Goal: Task Accomplishment & Management: Manage account settings

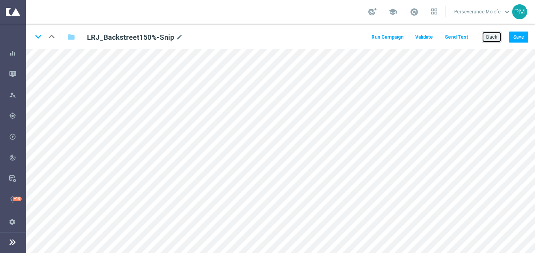
click at [486, 36] on button "Back" at bounding box center [492, 37] width 20 height 11
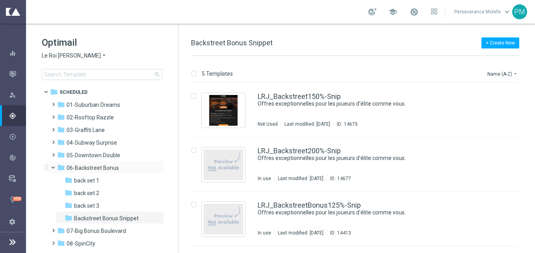
click at [56, 167] on span at bounding box center [56, 166] width 3 height 4
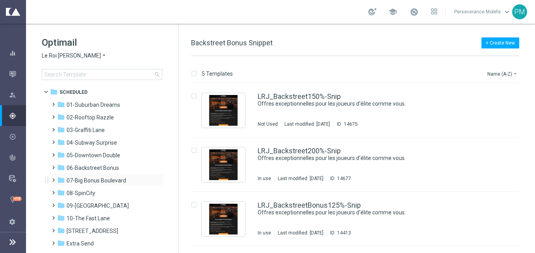
click at [54, 178] on span at bounding box center [52, 176] width 4 height 3
click at [76, 54] on span "Le Roi [PERSON_NAME]" at bounding box center [71, 55] width 59 height 7
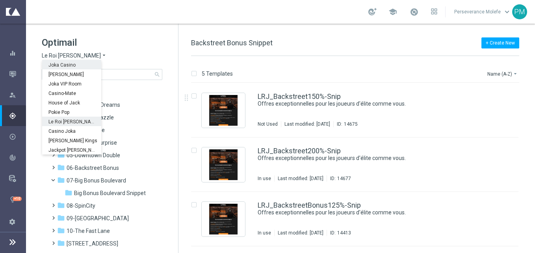
click at [0, 0] on span "Joka Casino" at bounding box center [0, 0] width 0 height 0
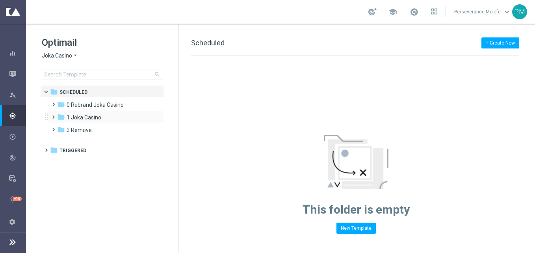
click at [103, 112] on div "folder 1 Joka Casino more_vert" at bounding box center [106, 116] width 116 height 13
click at [103, 113] on div "folder 1 Joka Casino" at bounding box center [102, 117] width 91 height 9
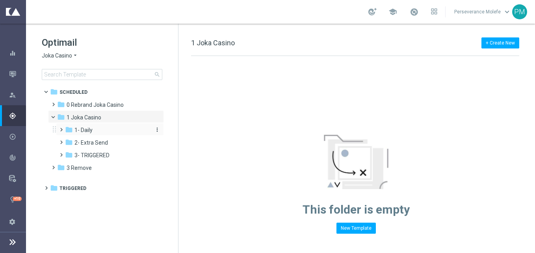
click at [90, 130] on span "1- Daily" at bounding box center [83, 129] width 18 height 7
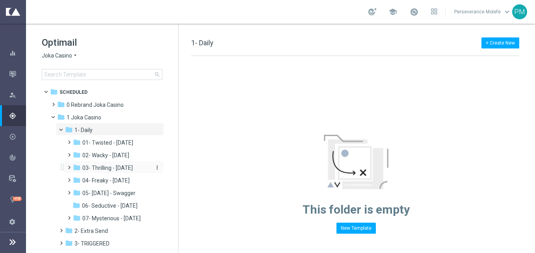
click at [119, 169] on span "03- Thrilling - [DATE]" at bounding box center [107, 167] width 50 height 7
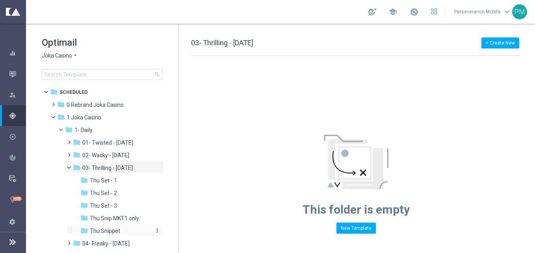
click at [132, 234] on div "folder Thu Snippet" at bounding box center [115, 230] width 71 height 9
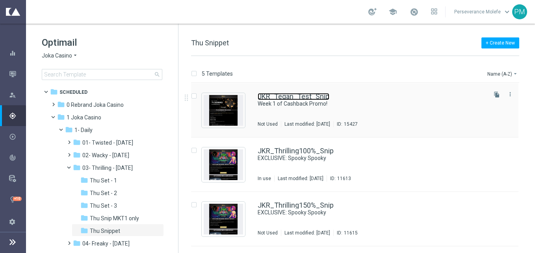
click at [313, 94] on link "JKR_Tegan_Test_Snip" at bounding box center [294, 96] width 72 height 7
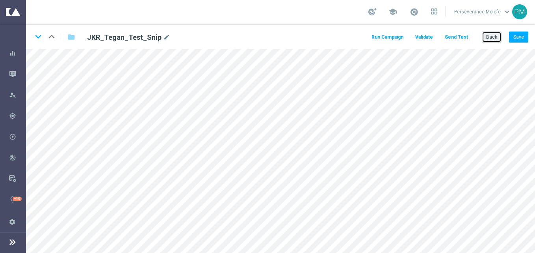
click at [501, 32] on button "Back" at bounding box center [492, 37] width 20 height 11
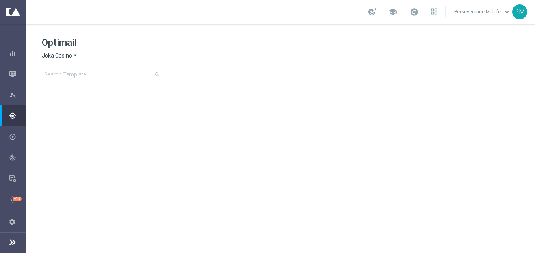
click at [73, 55] on icon "arrow_drop_down" at bounding box center [75, 55] width 6 height 7
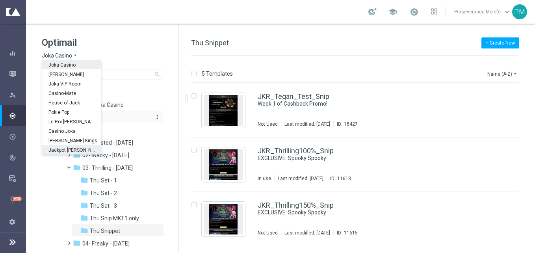
click at [157, 121] on div "folder 1 Joka Casino more_vert" at bounding box center [110, 117] width 106 height 9
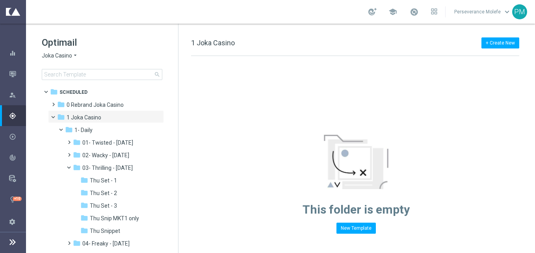
click at [67, 59] on span "Joka Casino" at bounding box center [57, 55] width 30 height 7
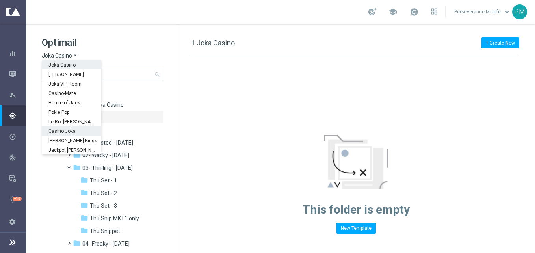
click at [76, 132] on div "Casino Joka" at bounding box center [71, 130] width 59 height 9
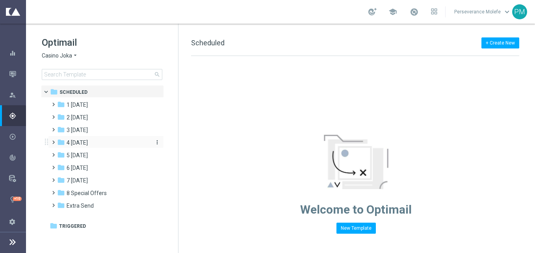
click at [88, 146] on div "folder 4 [DATE]" at bounding box center [102, 142] width 91 height 9
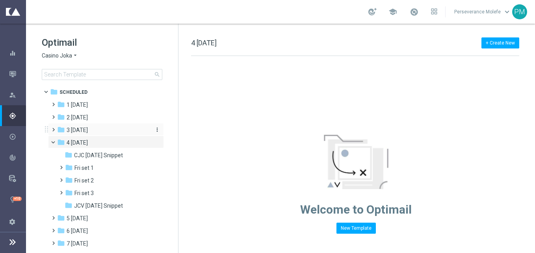
click at [84, 130] on span "3 [DATE]" at bounding box center [77, 129] width 21 height 7
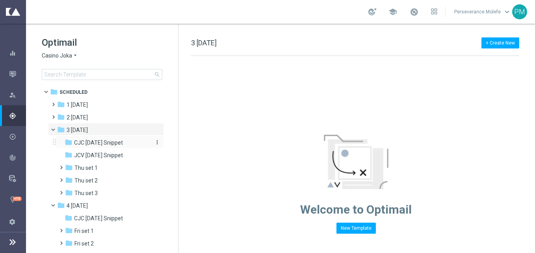
click at [101, 142] on span "CJC [DATE] Snippet" at bounding box center [98, 142] width 49 height 7
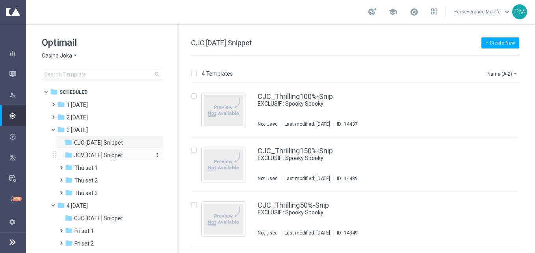
click at [110, 158] on span "JCV [DATE] Snippet" at bounding box center [98, 155] width 49 height 7
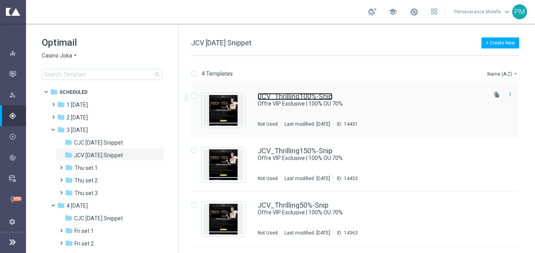
click at [310, 96] on link "JCV_Thrilling100%-Snip" at bounding box center [295, 96] width 75 height 7
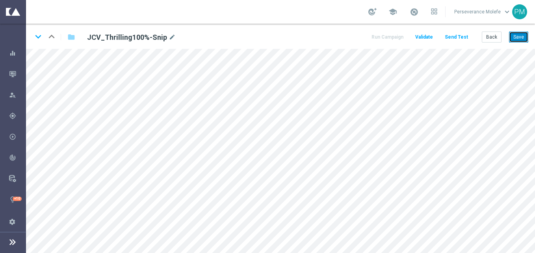
click at [523, 33] on button "Save" at bounding box center [518, 37] width 19 height 11
click at [39, 35] on icon "keyboard_arrow_down" at bounding box center [38, 37] width 12 height 12
click at [525, 33] on button "Save" at bounding box center [518, 37] width 19 height 11
click at [40, 40] on icon "keyboard_arrow_down" at bounding box center [38, 37] width 12 height 12
click at [519, 33] on button "Save" at bounding box center [518, 37] width 19 height 11
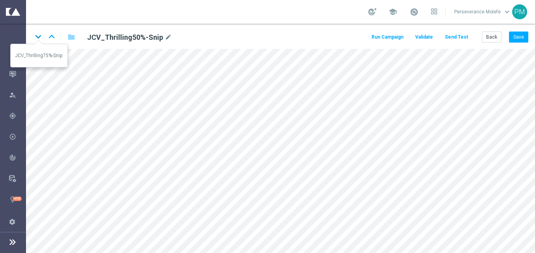
click at [39, 39] on icon "keyboard_arrow_down" at bounding box center [38, 37] width 12 height 12
click at [519, 32] on button "Save" at bounding box center [518, 37] width 19 height 11
click at [510, 40] on button "Save" at bounding box center [518, 37] width 19 height 11
click at [498, 42] on button "Back" at bounding box center [492, 37] width 20 height 11
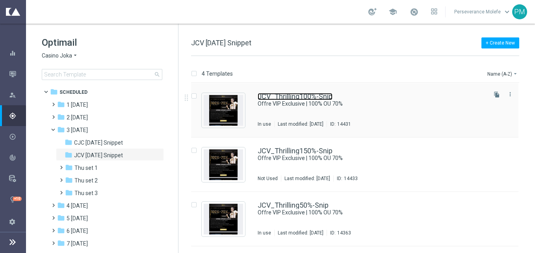
click at [313, 99] on link "JCV_Thrilling100%-Snip" at bounding box center [295, 96] width 75 height 7
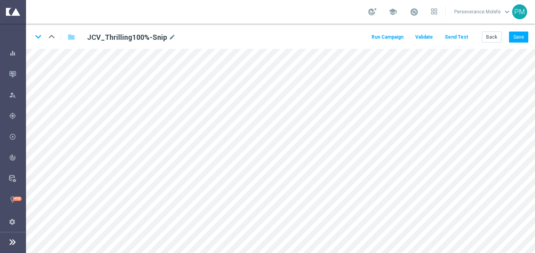
click at [494, 31] on div "keyboard_arrow_down keyboard_arrow_up folder JCV_Thrilling100%-Snip mode_edit R…" at bounding box center [280, 36] width 509 height 25
click at [495, 32] on button "Back" at bounding box center [492, 37] width 20 height 11
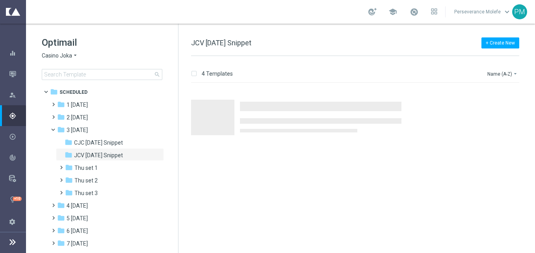
click at [71, 54] on span "Casino Joka" at bounding box center [57, 55] width 30 height 7
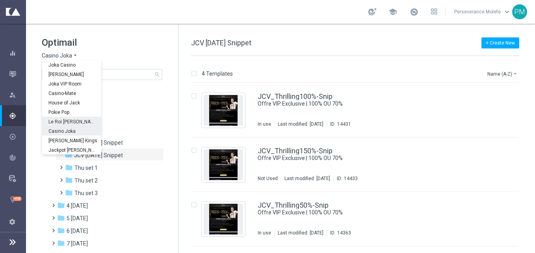
click at [80, 121] on div "Le Roi [PERSON_NAME]" at bounding box center [71, 121] width 59 height 9
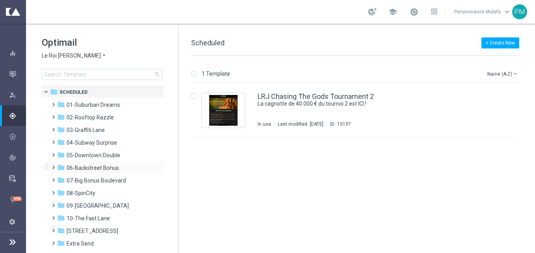
click at [105, 163] on div "folder 06-Backstreet Bonus more_vert" at bounding box center [106, 167] width 116 height 13
click at [111, 167] on span "06-Backstreet Bonus" at bounding box center [93, 167] width 52 height 7
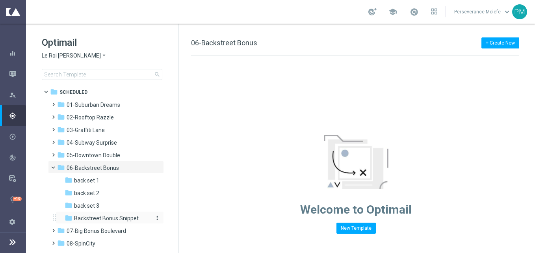
click at [120, 219] on span "Backstreet Bonus Snippet" at bounding box center [106, 218] width 65 height 7
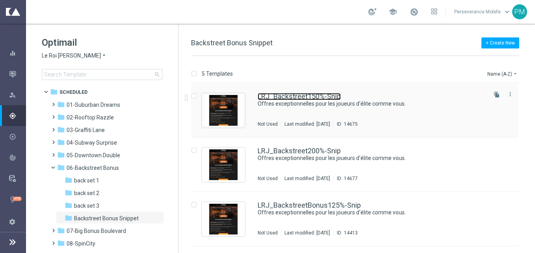
click at [270, 98] on link "LRJ_Backstreet150%-Snip" at bounding box center [299, 96] width 83 height 7
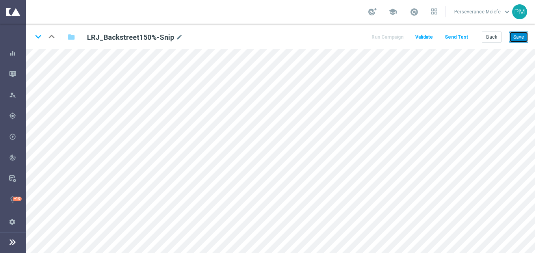
click at [514, 39] on button "Save" at bounding box center [518, 37] width 19 height 11
click at [42, 37] on icon "keyboard_arrow_down" at bounding box center [38, 37] width 12 height 12
click at [518, 37] on button "Save" at bounding box center [518, 37] width 19 height 11
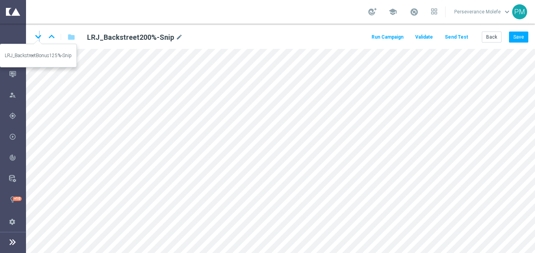
click at [40, 36] on icon "keyboard_arrow_down" at bounding box center [38, 37] width 12 height 12
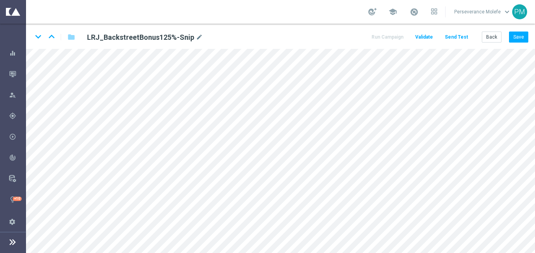
click at [517, 29] on div "keyboard_arrow_down keyboard_arrow_up folder LRJ_BackstreetBonus125%-Snip mode_…" at bounding box center [280, 36] width 509 height 25
click at [517, 38] on button "Save" at bounding box center [518, 37] width 19 height 11
click at [486, 41] on button "Back" at bounding box center [492, 37] width 20 height 11
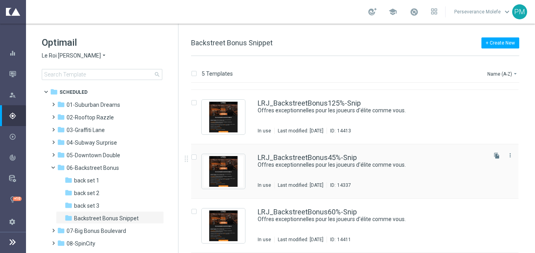
scroll to position [23, 0]
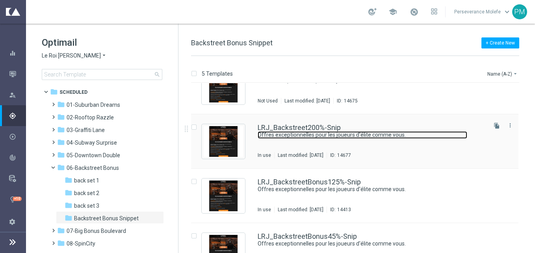
click at [317, 132] on link "Offres exceptionnelles pour les joueurs d'élite comme vous." at bounding box center [363, 134] width 210 height 7
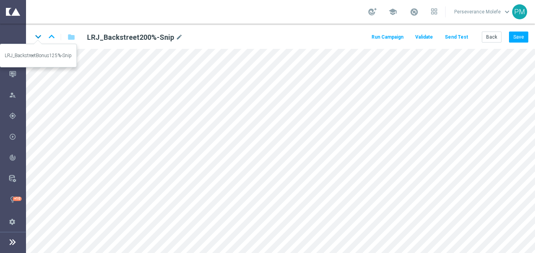
click at [40, 33] on icon "keyboard_arrow_down" at bounding box center [38, 37] width 12 height 12
click at [40, 34] on icon "keyboard_arrow_down" at bounding box center [38, 37] width 12 height 12
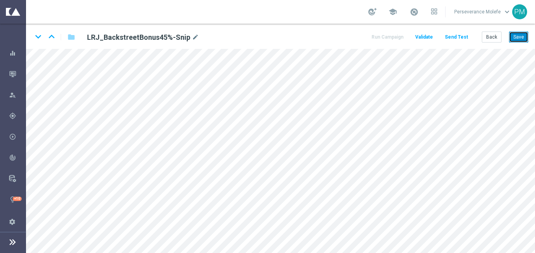
click at [516, 35] on button "Save" at bounding box center [518, 37] width 19 height 11
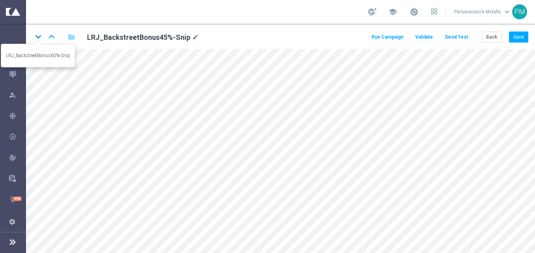
click at [35, 37] on icon "keyboard_arrow_down" at bounding box center [38, 37] width 12 height 12
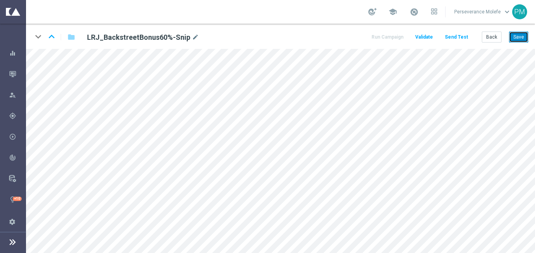
click at [524, 39] on button "Save" at bounding box center [518, 37] width 19 height 11
click at [490, 36] on button "Back" at bounding box center [492, 37] width 20 height 11
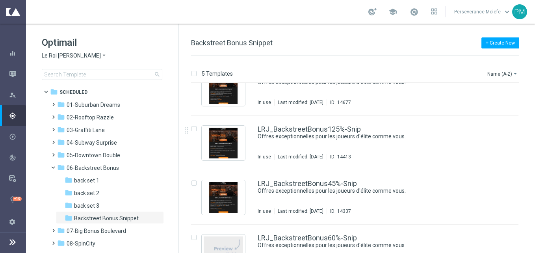
scroll to position [102, 0]
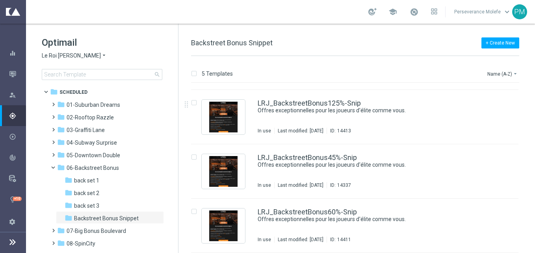
click at [70, 56] on span "Le Roi [PERSON_NAME]" at bounding box center [71, 55] width 59 height 7
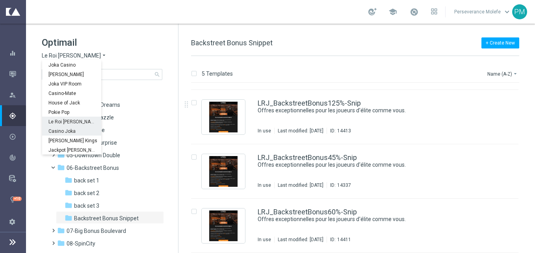
click at [0, 0] on span "Casino Joka" at bounding box center [0, 0] width 0 height 0
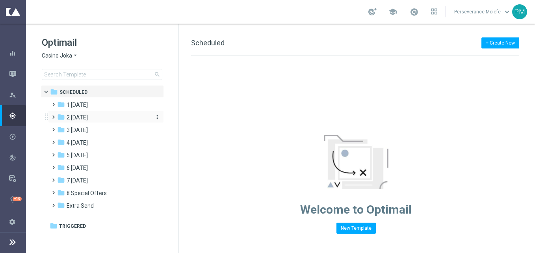
click at [100, 118] on div "folder 2 [DATE]" at bounding box center [102, 117] width 91 height 9
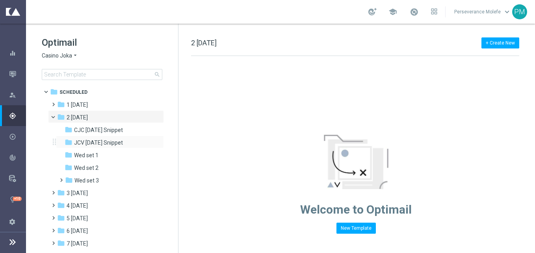
click at [118, 137] on div "folder JCV [DATE] Snippet more_vert" at bounding box center [110, 141] width 108 height 13
click at [122, 134] on div "folder CJC [DATE] Snippet" at bounding box center [107, 130] width 84 height 9
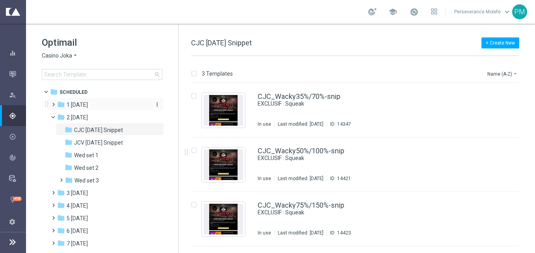
click at [108, 102] on div "folder 1 [DATE]" at bounding box center [102, 104] width 91 height 9
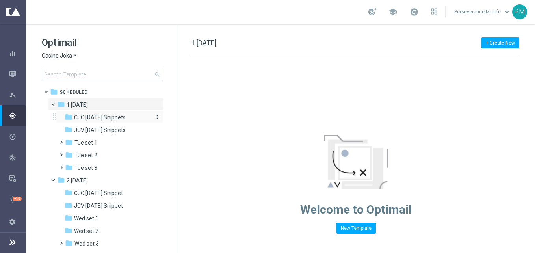
click at [131, 122] on div "folder CJC [DATE] Snippets more_vert" at bounding box center [110, 116] width 108 height 13
click at [131, 122] on div "folder CJC [DATE] Snippets" at bounding box center [107, 117] width 84 height 9
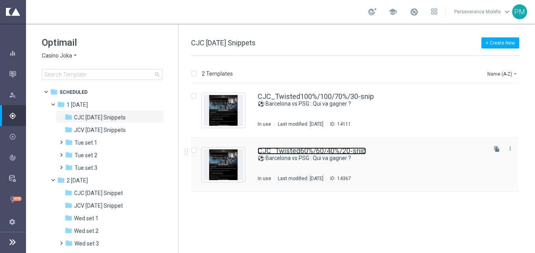
click at [308, 151] on link "CJC_Twisted60%/60/40%/20-snip" at bounding box center [312, 150] width 108 height 7
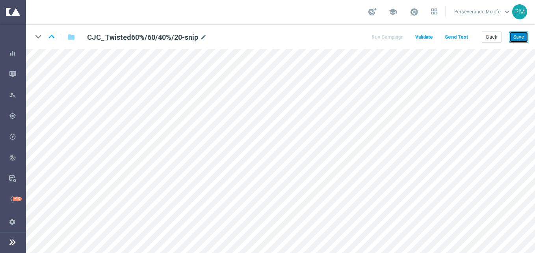
click at [514, 33] on button "Save" at bounding box center [518, 37] width 19 height 11
